Goal: Information Seeking & Learning: Learn about a topic

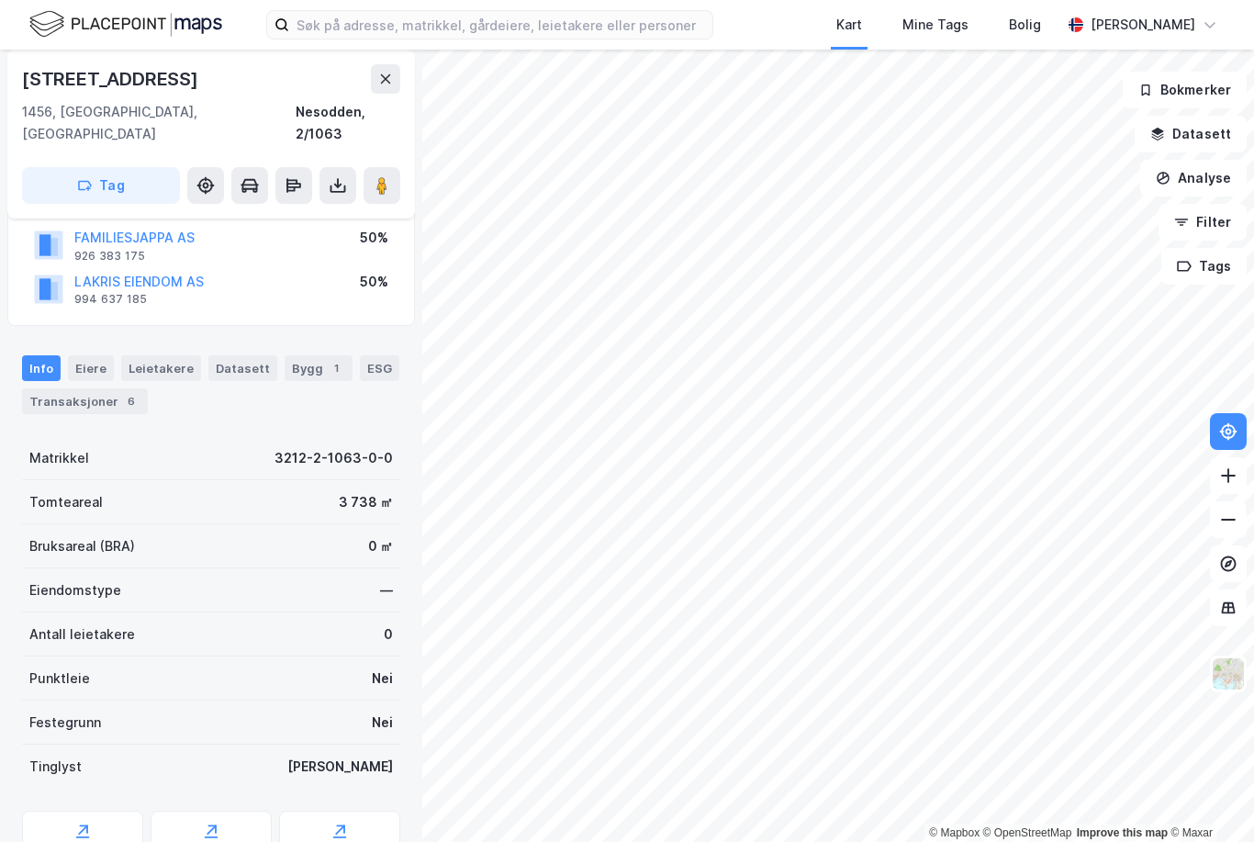
scroll to position [135, 0]
click at [78, 822] on icon at bounding box center [82, 831] width 18 height 18
